Goal: Information Seeking & Learning: Learn about a topic

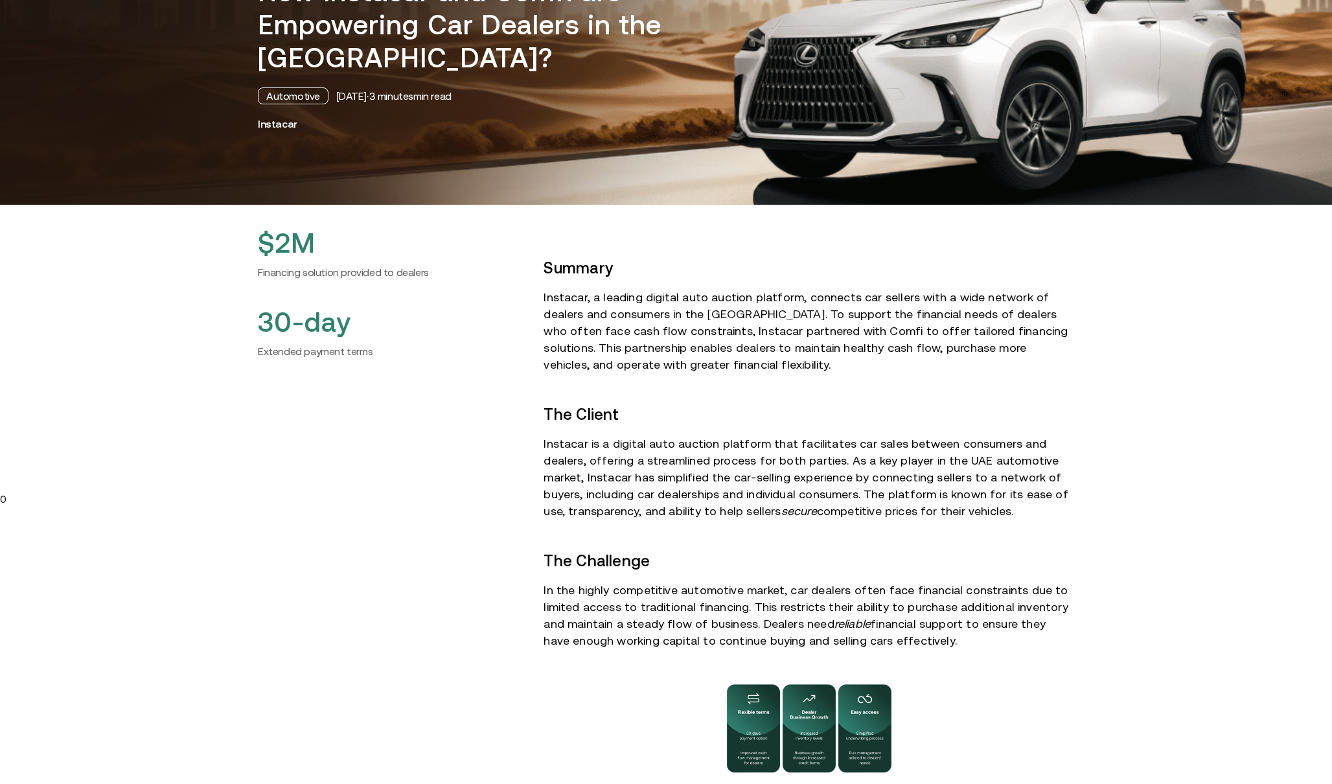
scroll to position [372, 0]
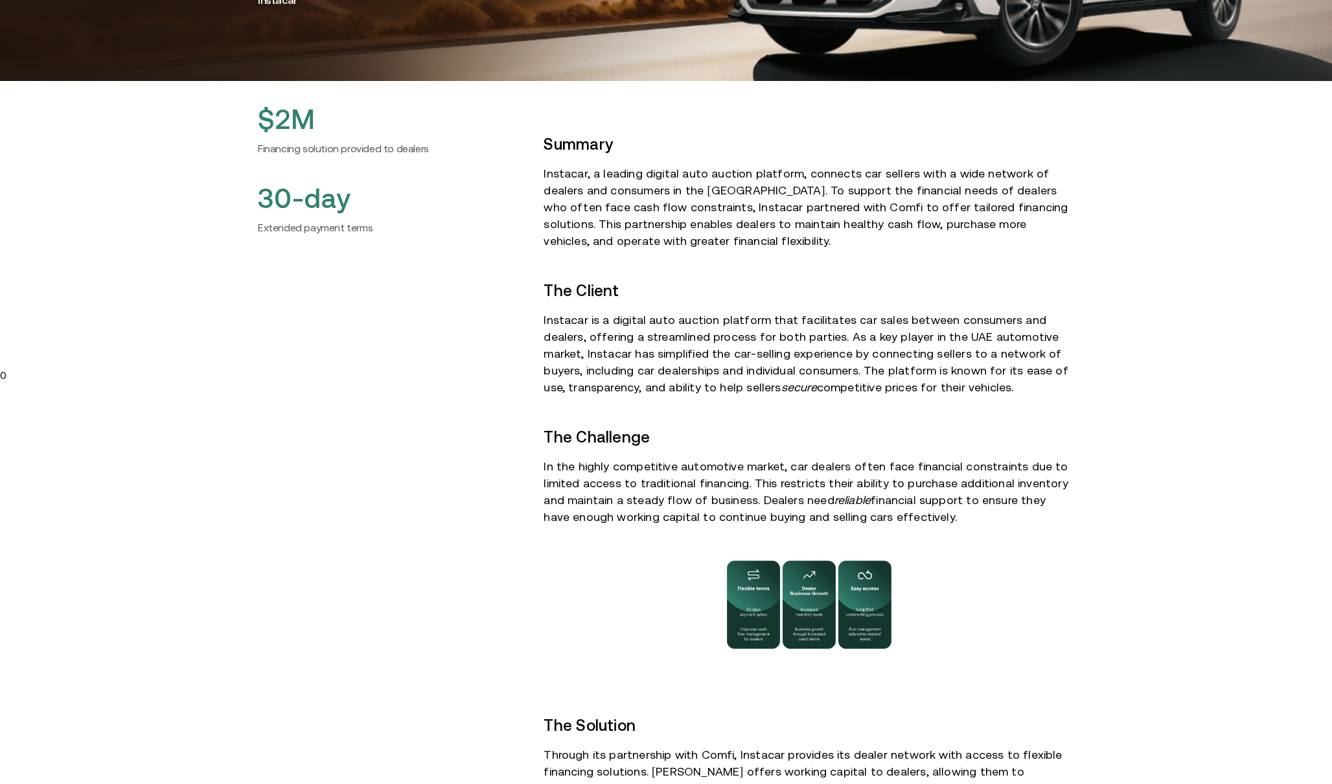
click at [763, 551] on img at bounding box center [809, 604] width 194 height 107
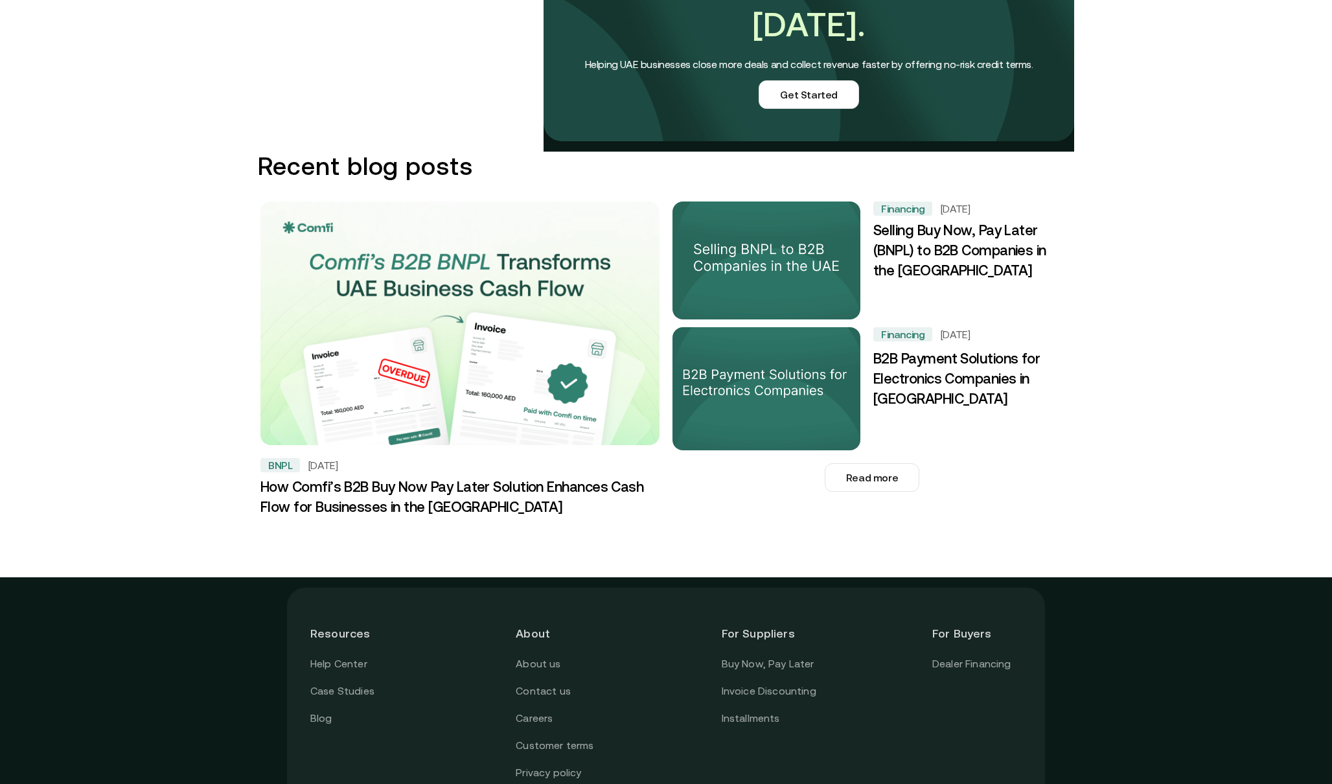
scroll to position [1793, 0]
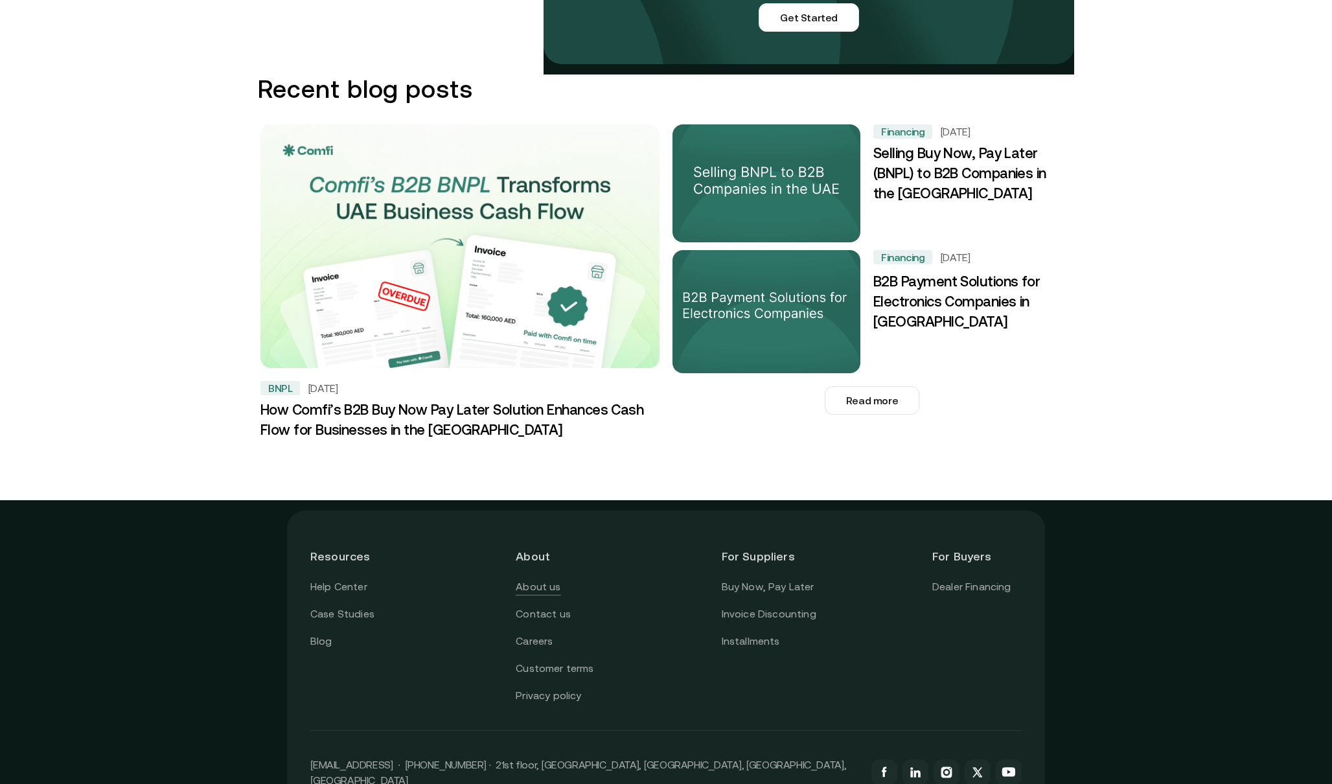
click at [526, 579] on link "About us" at bounding box center [538, 587] width 45 height 17
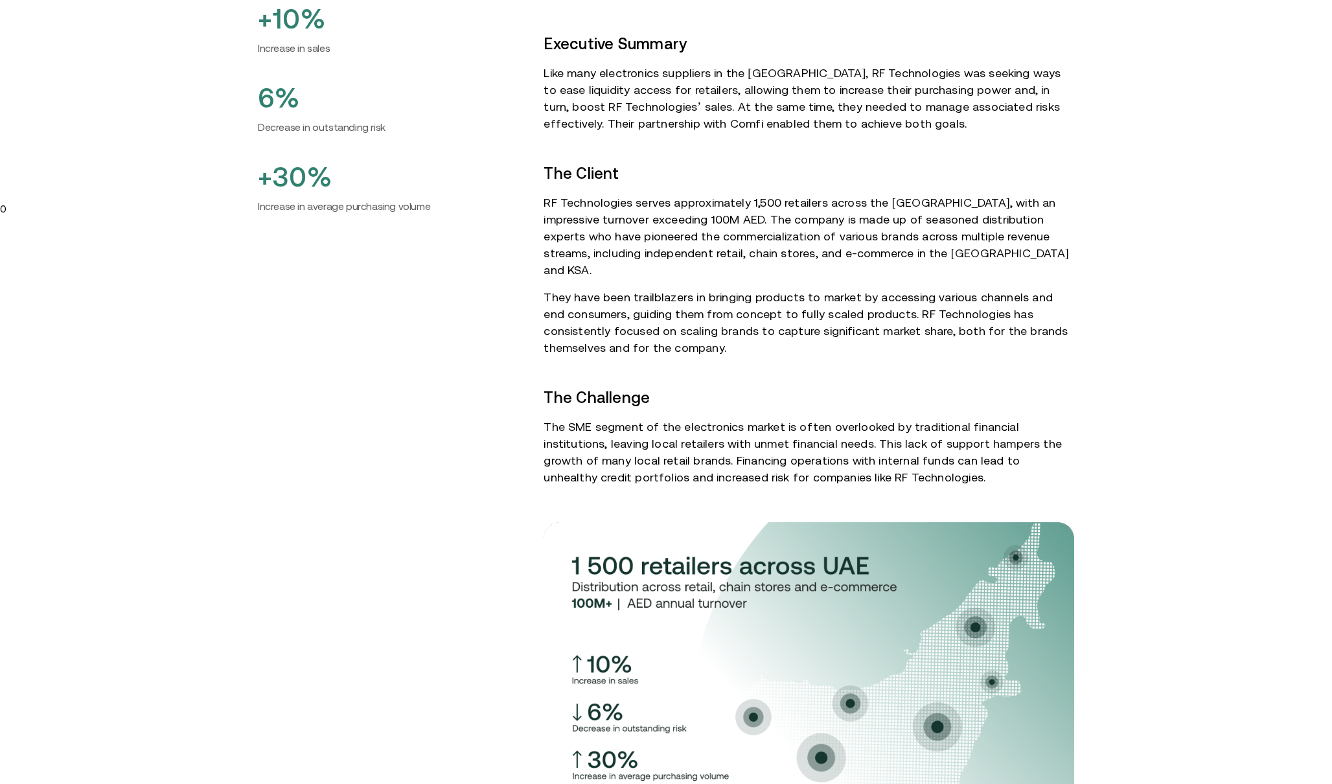
scroll to position [591, 0]
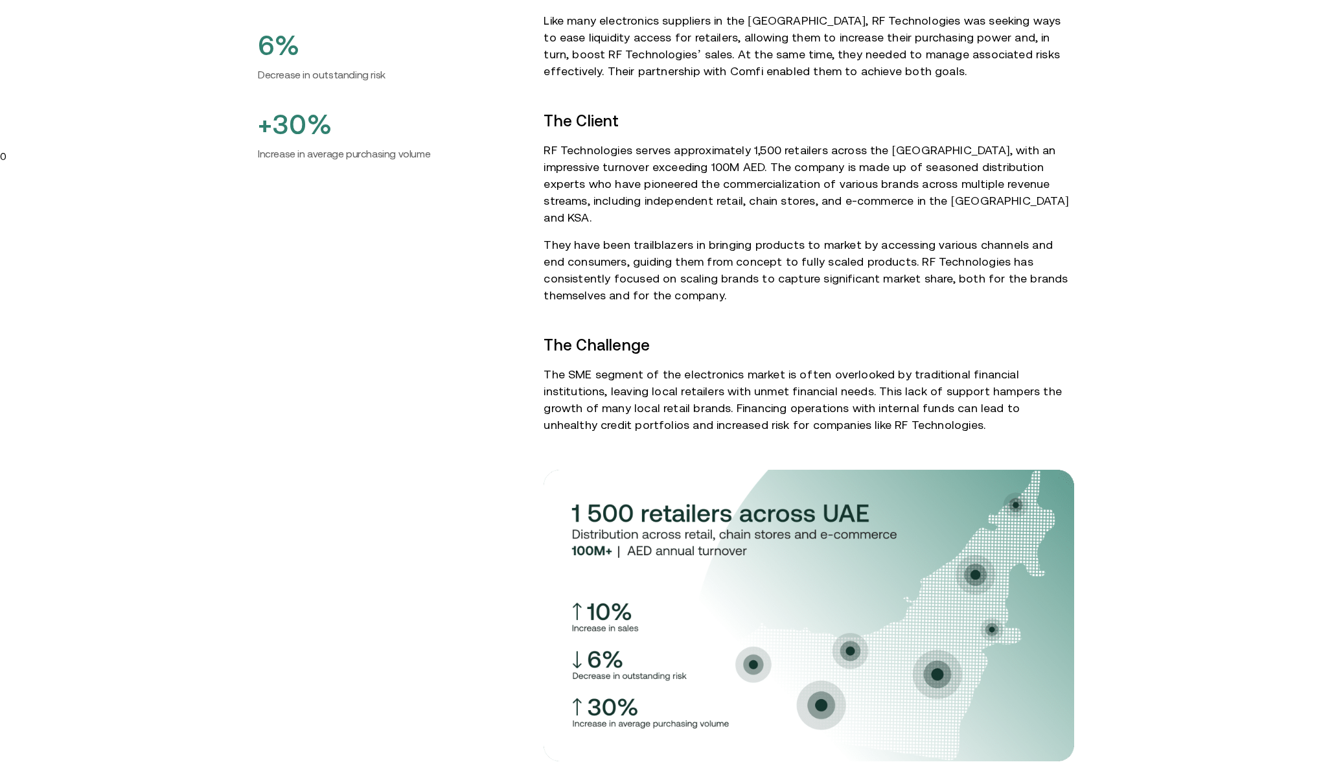
click at [1192, 779] on div "+10% Increase in sales 6% Decrease in outstanding risk +30% Increase in average…" at bounding box center [666, 713] width 1332 height 1527
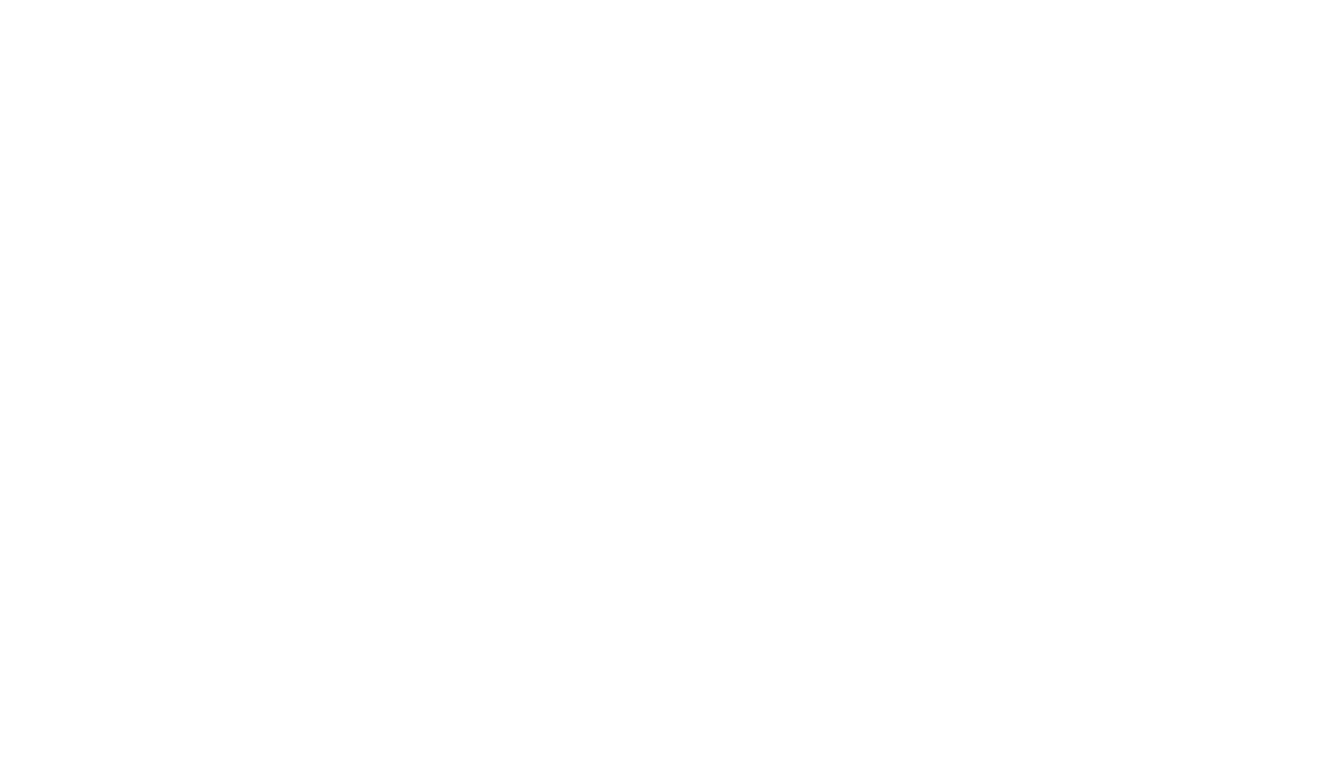
scroll to position [79, 0]
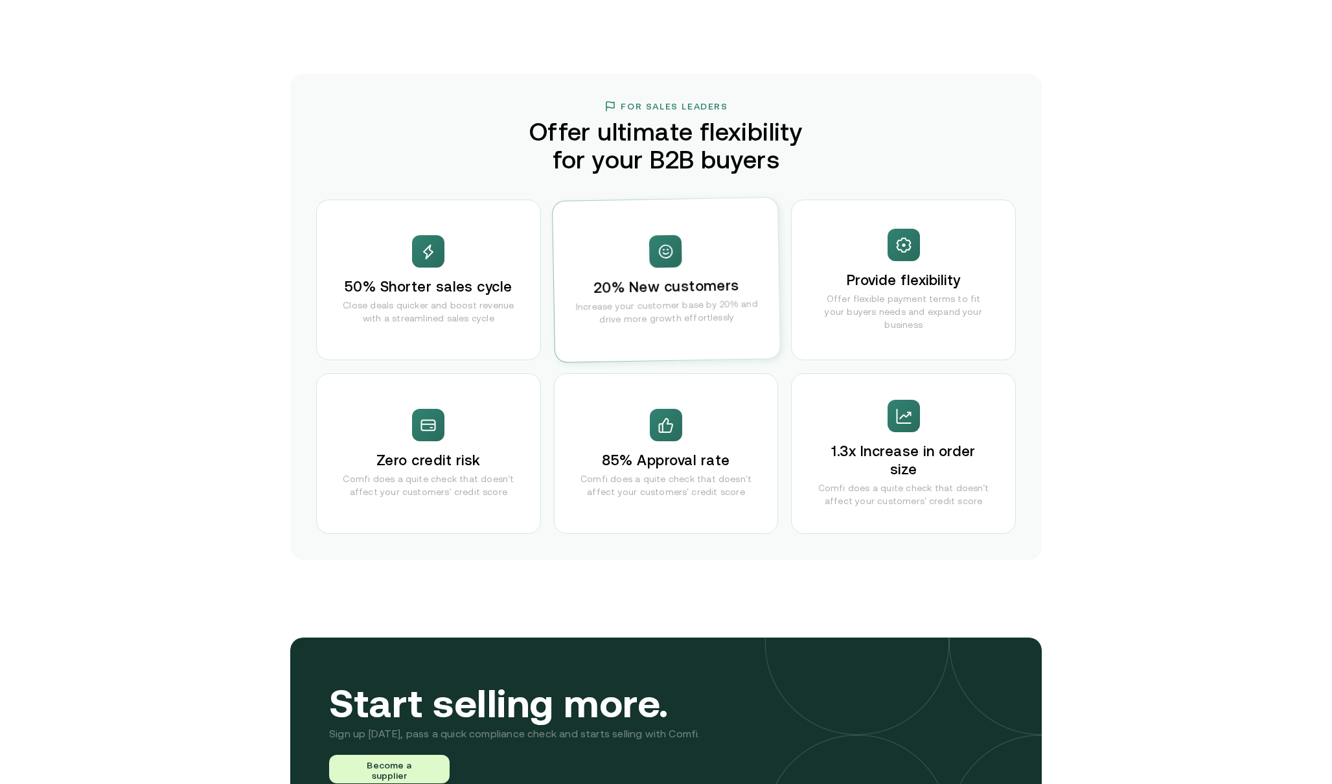
scroll to position [2285, 0]
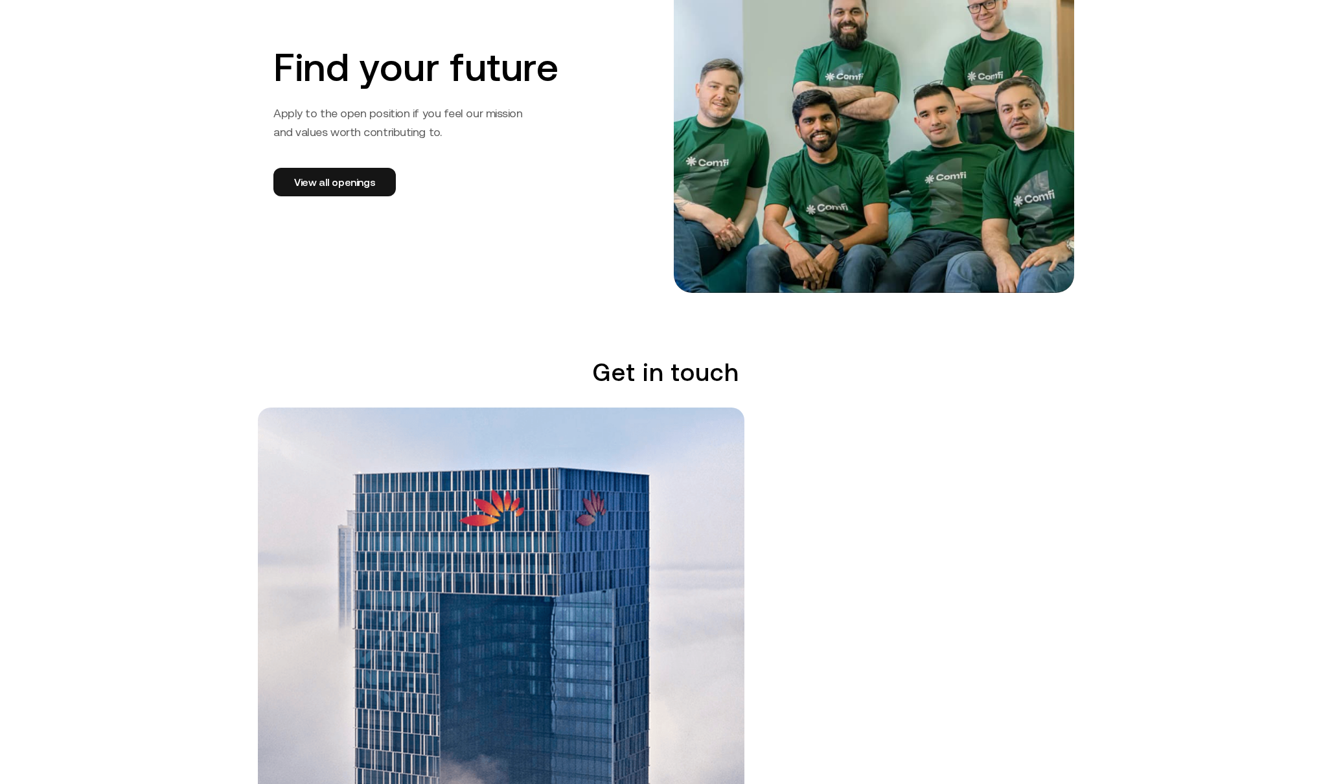
scroll to position [2173, 0]
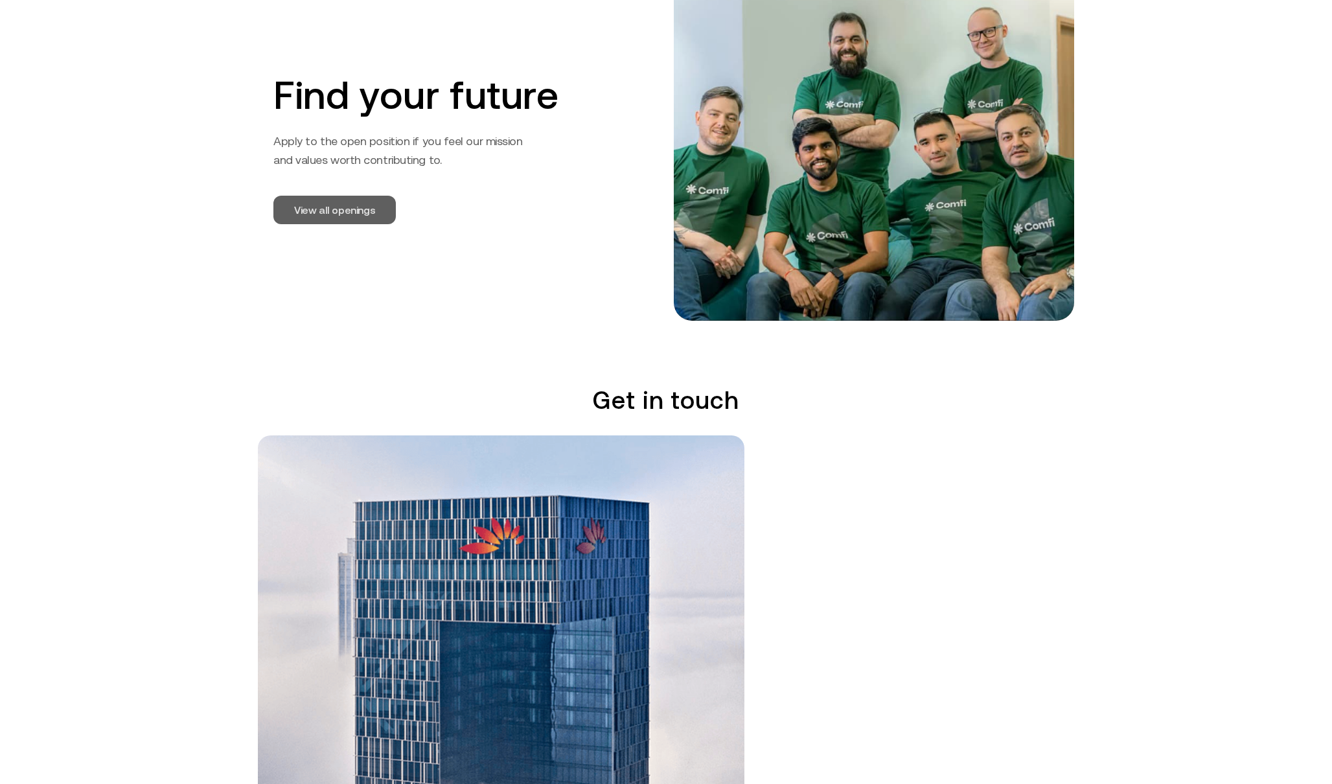
click at [352, 196] on link "View all openings" at bounding box center [334, 210] width 122 height 29
